Goal: Transaction & Acquisition: Purchase product/service

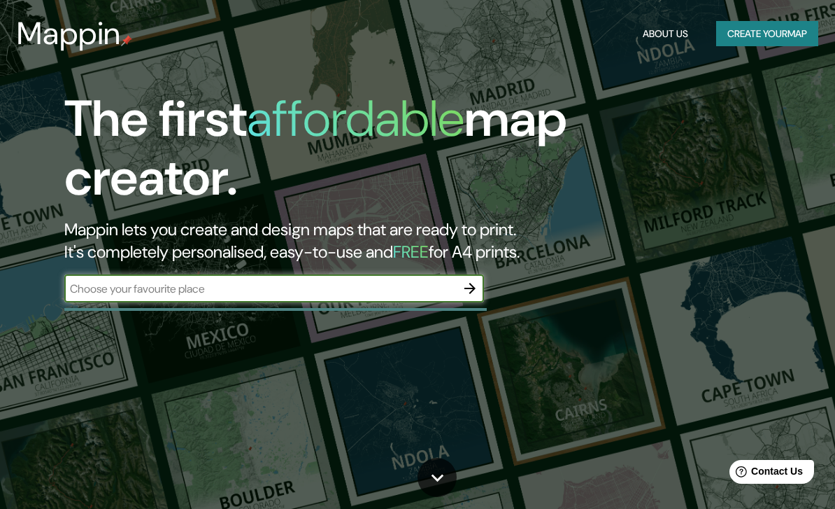
click at [139, 285] on input "text" at bounding box center [260, 288] width 392 height 16
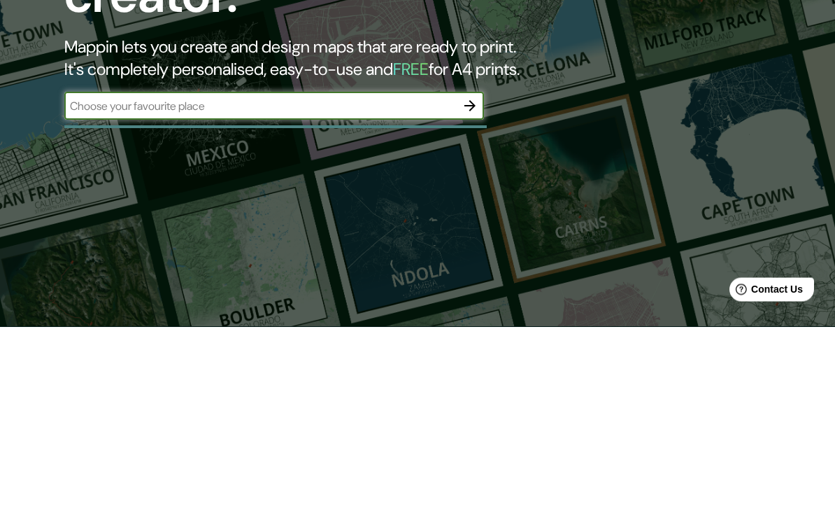
click at [470, 280] on icon "button" at bounding box center [470, 288] width 17 height 17
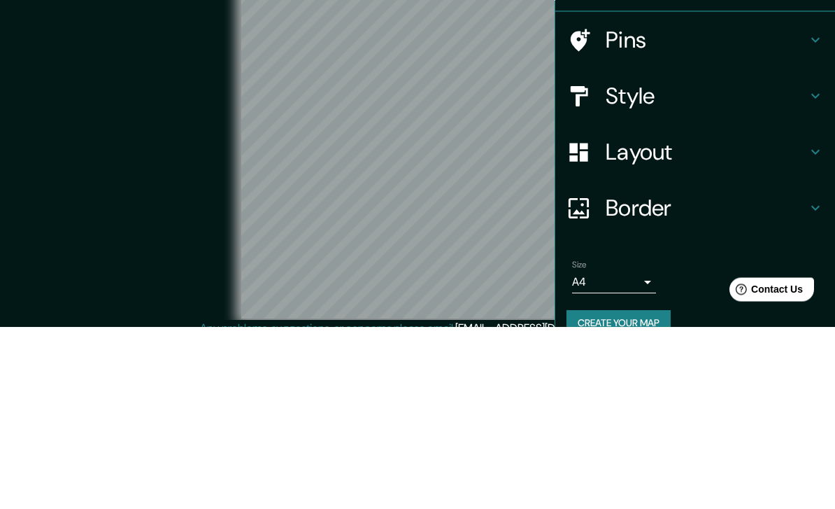
scroll to position [57, 0]
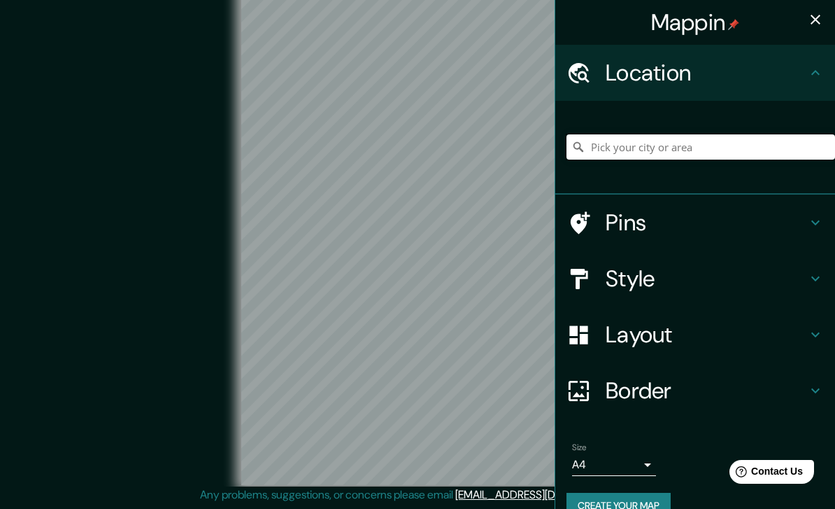
click at [716, 136] on input "Pick your city or area" at bounding box center [701, 146] width 269 height 25
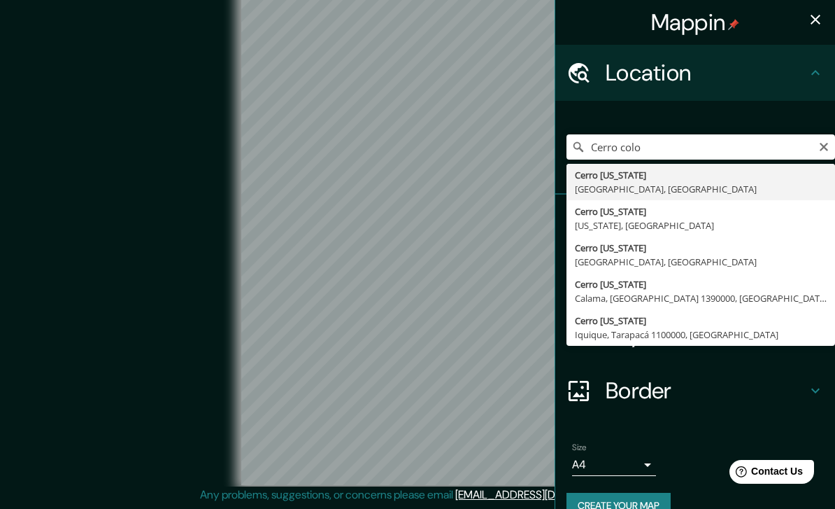
type input "Cerro Colorado, Arequipa, Peru"
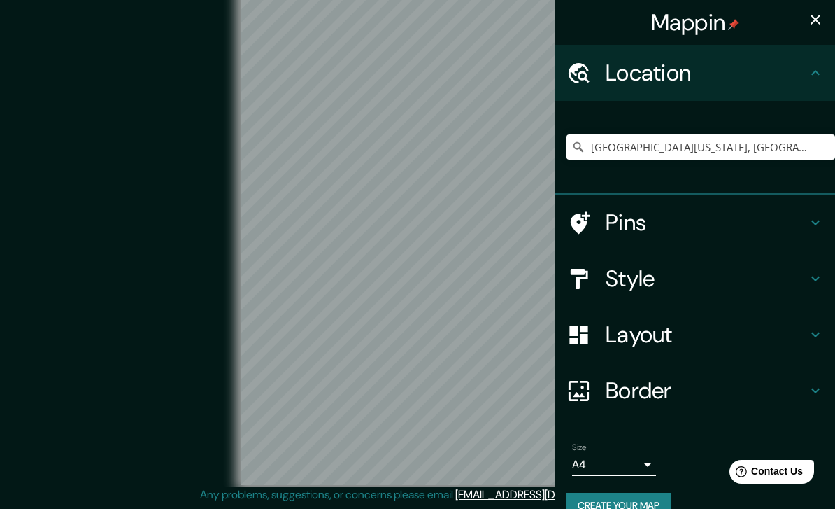
click at [713, 284] on h4 "Style" at bounding box center [706, 278] width 201 height 28
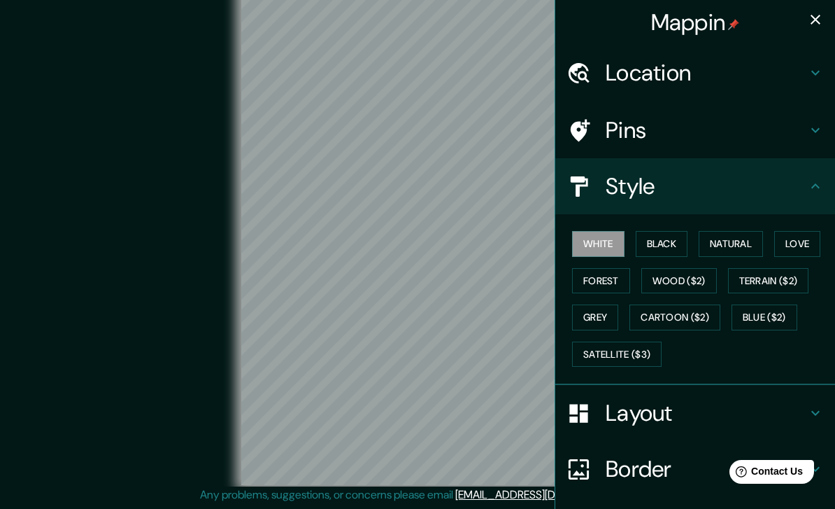
click at [605, 318] on button "Grey" at bounding box center [595, 317] width 46 height 26
click at [784, 193] on h4 "Style" at bounding box center [706, 186] width 201 height 28
click at [784, 413] on h4 "Layout" at bounding box center [706, 413] width 201 height 28
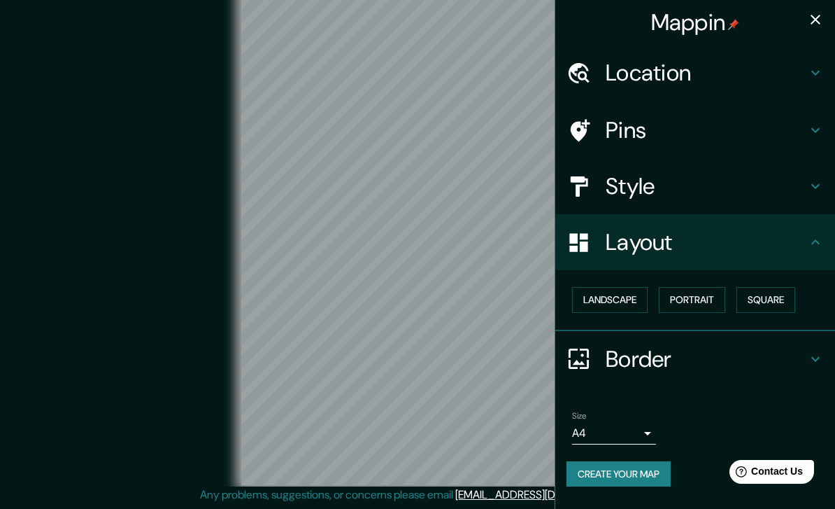
click at [783, 304] on button "Square" at bounding box center [766, 300] width 59 height 26
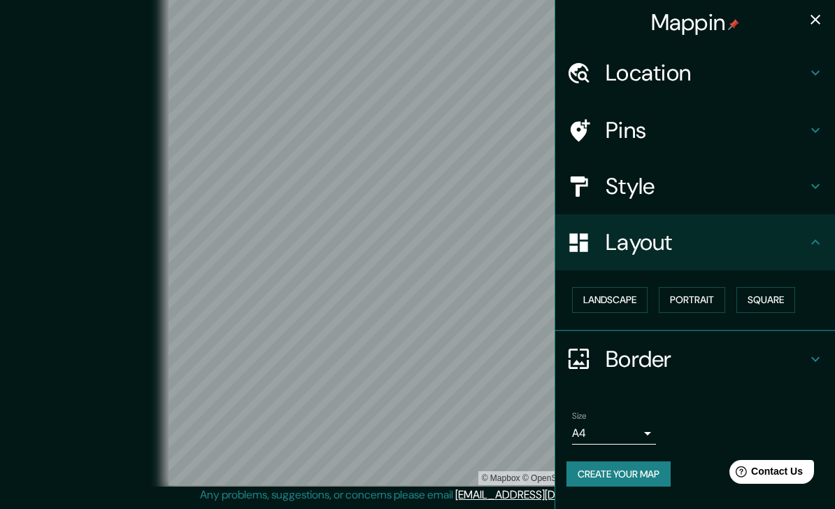
click at [804, 27] on button "button" at bounding box center [816, 20] width 28 height 28
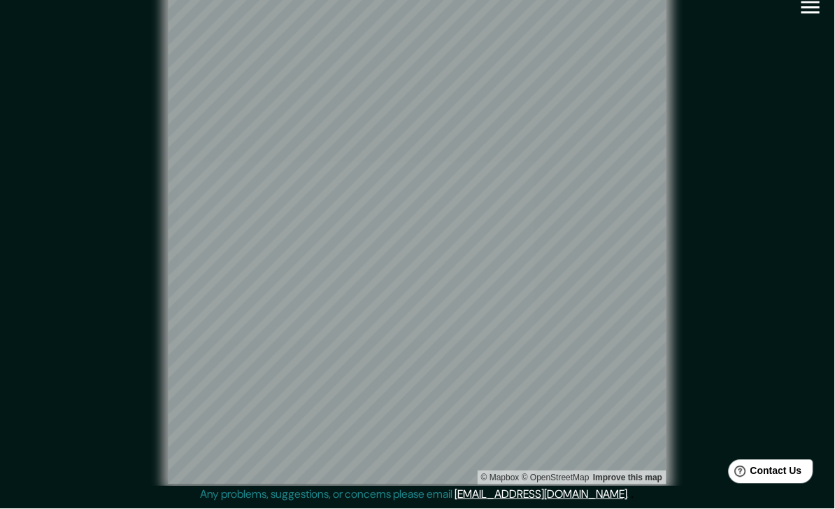
scroll to position [0, 0]
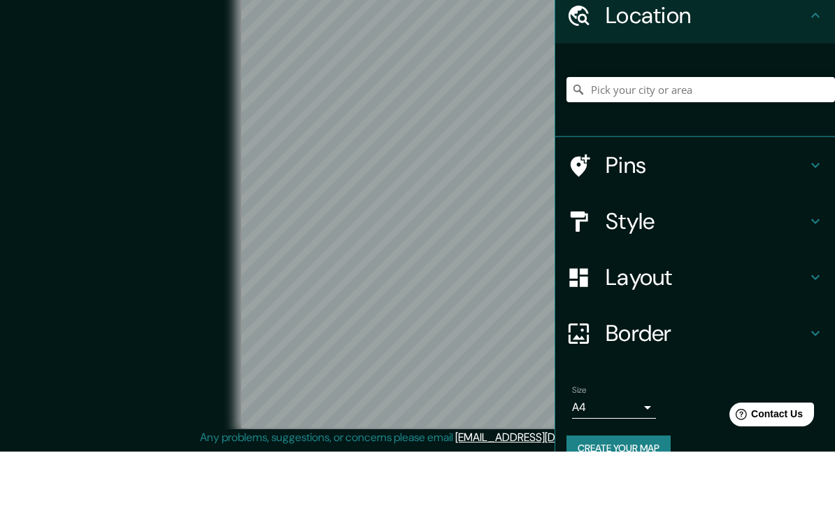
scroll to position [57, 0]
